Goal: Task Accomplishment & Management: Manage account settings

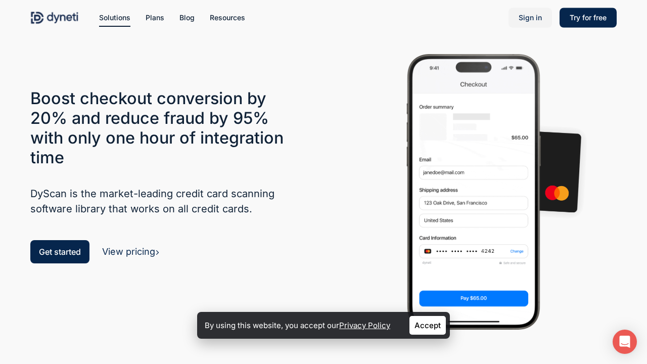
click at [529, 18] on span "Sign in" at bounding box center [530, 17] width 23 height 9
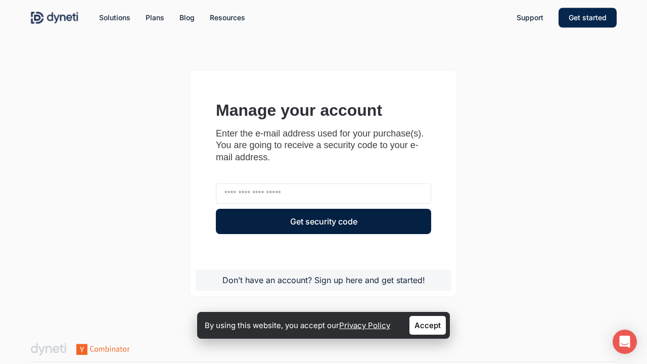
click at [428, 325] on link "Accept" at bounding box center [427, 325] width 36 height 19
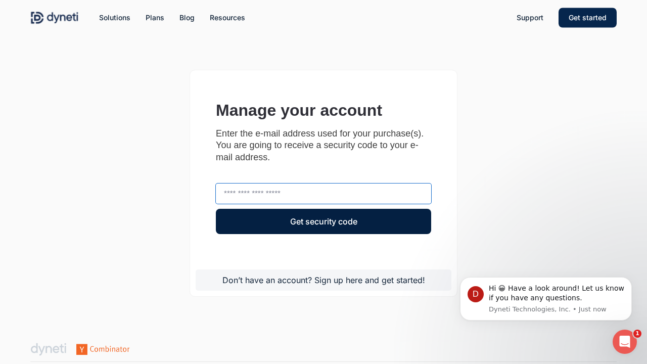
click at [323, 194] on input "text" at bounding box center [323, 193] width 215 height 20
type input "**********"
click at [216, 209] on button "Get security code" at bounding box center [323, 221] width 215 height 25
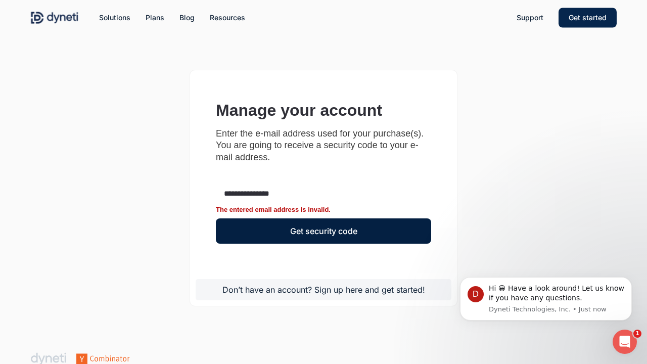
click at [216, 218] on button "Get security code" at bounding box center [323, 230] width 215 height 25
